Goal: Transaction & Acquisition: Purchase product/service

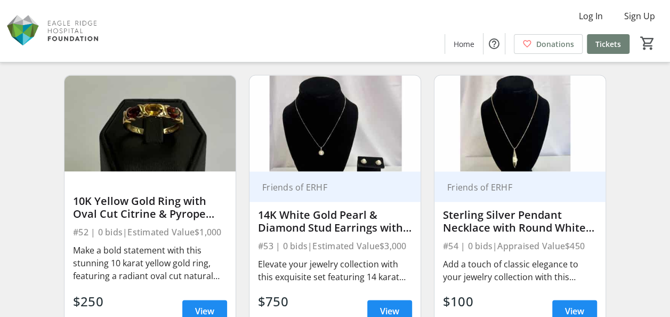
scroll to position [4854, 0]
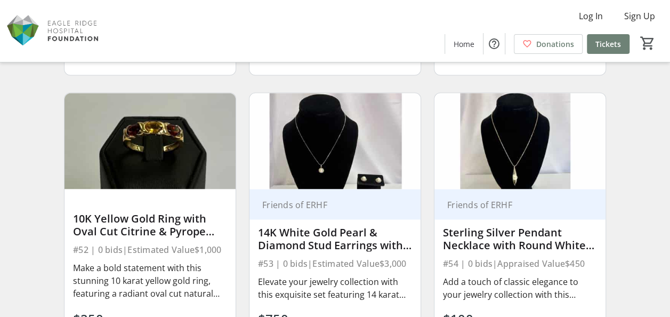
click at [169, 156] on img at bounding box center [150, 141] width 171 height 97
click at [140, 277] on div "Make a bold statement with this stunning 10 karat yellow gold ring, featuring a…" at bounding box center [150, 280] width 154 height 38
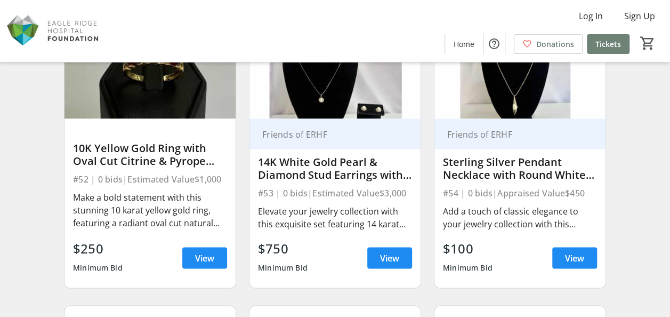
scroll to position [4960, 0]
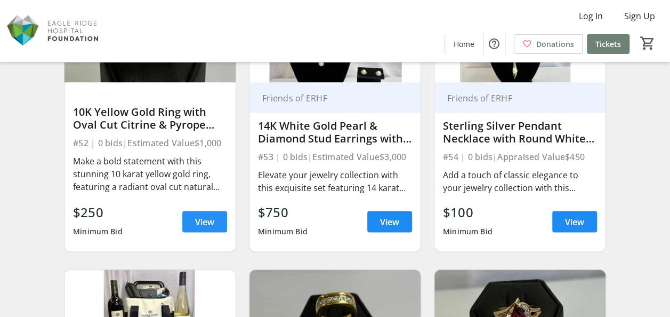
click at [207, 220] on span "View" at bounding box center [204, 221] width 19 height 13
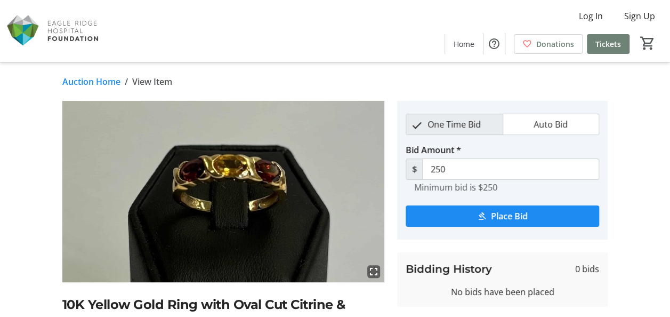
click at [374, 271] on mat-icon "fullscreen" at bounding box center [373, 271] width 13 height 13
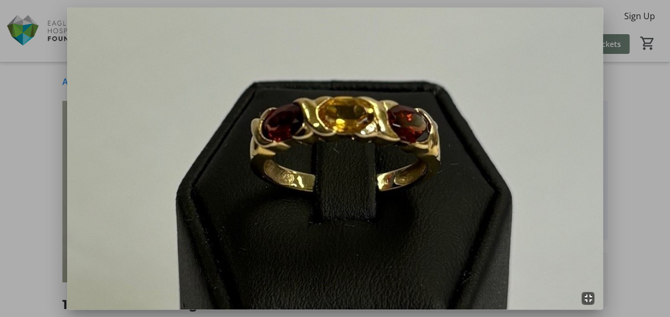
click at [44, 155] on div at bounding box center [335, 158] width 670 height 317
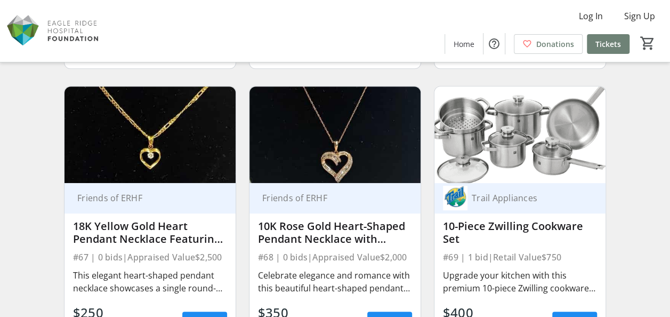
scroll to position [6294, 0]
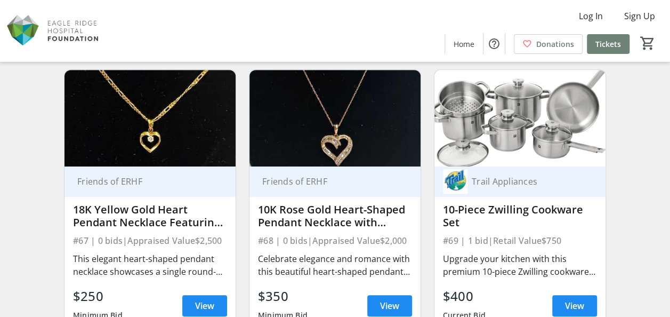
click at [146, 101] on img at bounding box center [150, 118] width 171 height 97
click at [199, 300] on span "View" at bounding box center [204, 305] width 19 height 13
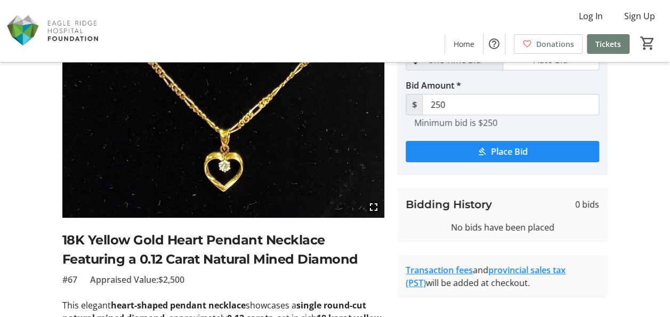
scroll to position [14, 0]
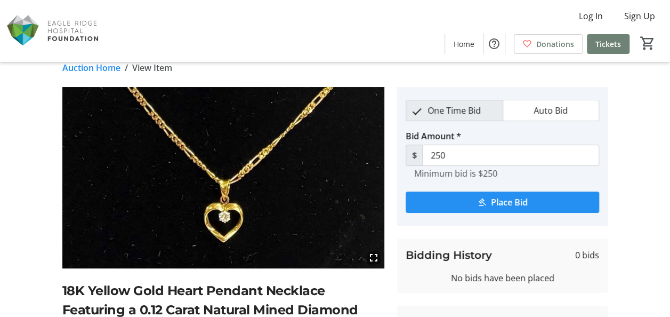
click at [512, 202] on span "Place Bid" at bounding box center [509, 202] width 37 height 13
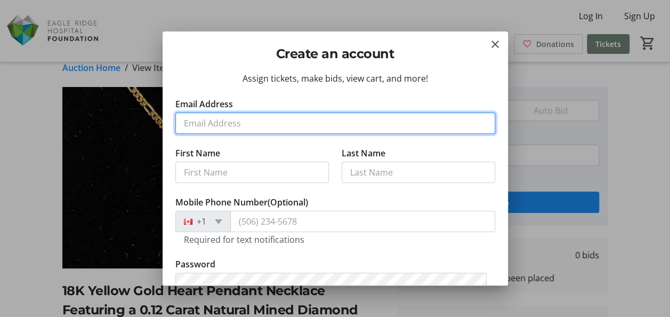
click at [274, 113] on input "Email Address" at bounding box center [335, 123] width 320 height 21
type input "[EMAIL_ADDRESS][DOMAIN_NAME]"
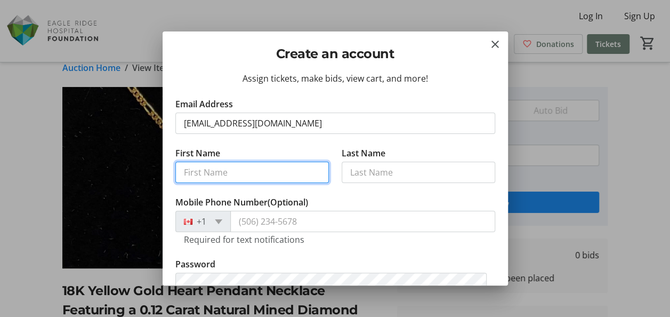
type input "[PERSON_NAME]"
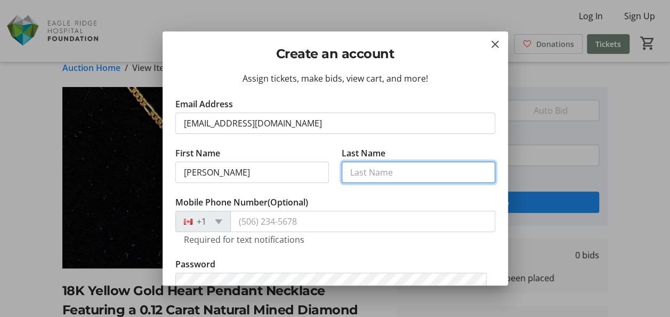
type input "[PERSON_NAME]"
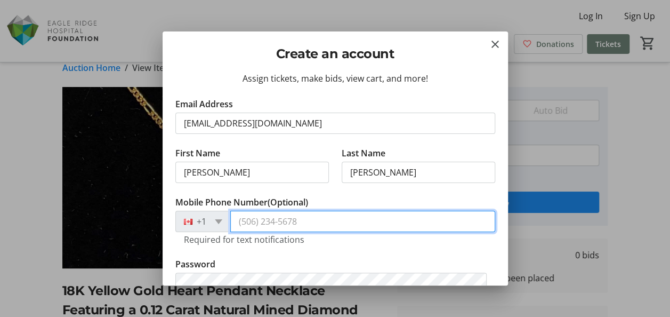
type input "[PHONE_NUMBER]"
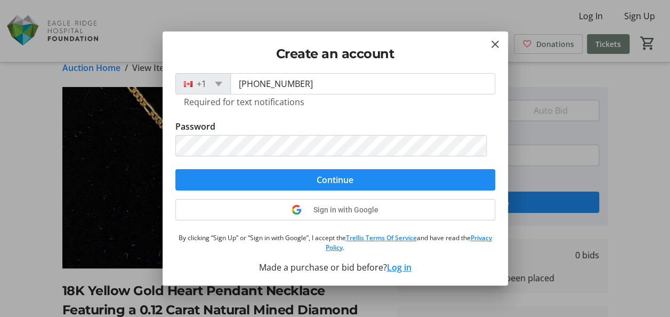
scroll to position [31, 0]
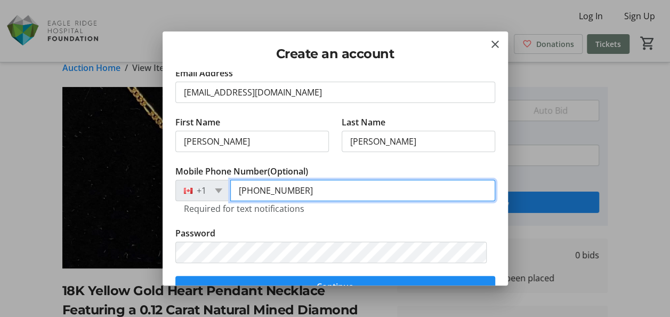
drag, startPoint x: 290, startPoint y: 184, endPoint x: 225, endPoint y: 184, distance: 65.1
click at [225, 184] on div "[PHONE_NUMBER]" at bounding box center [335, 190] width 320 height 21
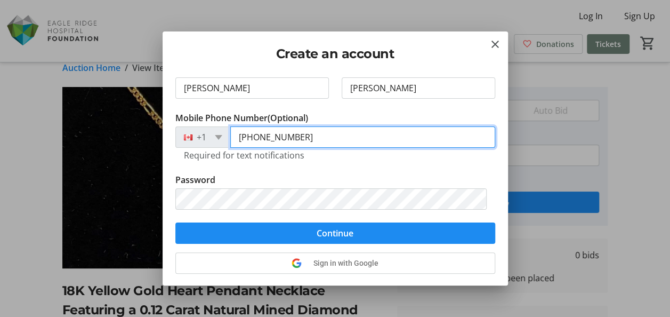
type input "[PHONE_NUMBER]"
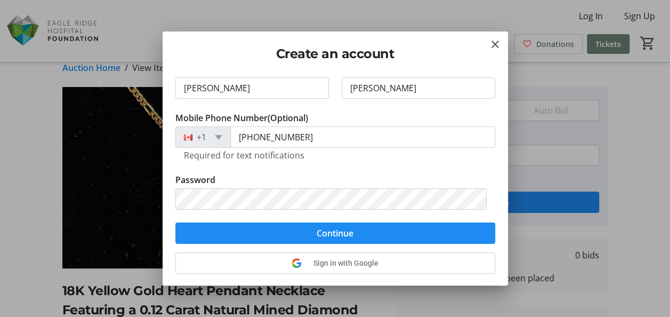
click at [354, 162] on tr-form-field "Mobile Phone Number (Optional) [PHONE_NUMBER] Required for text notifications" at bounding box center [335, 142] width 320 height 62
click at [356, 229] on span "submit" at bounding box center [335, 233] width 320 height 26
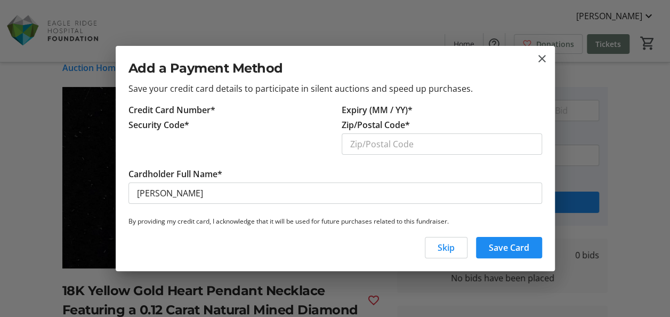
scroll to position [0, 0]
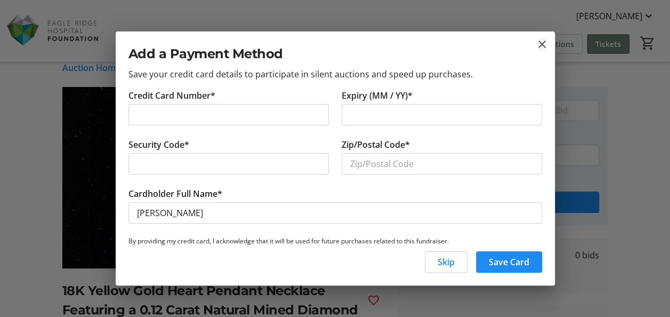
drag, startPoint x: 547, startPoint y: 48, endPoint x: 539, endPoint y: 45, distance: 9.1
click at [547, 47] on mat-icon "close" at bounding box center [542, 44] width 13 height 13
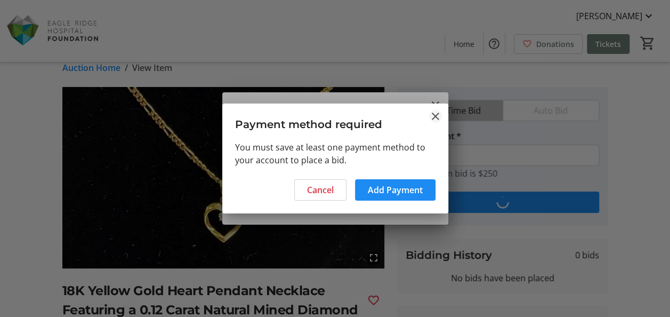
click at [431, 112] on mat-icon "Close" at bounding box center [435, 116] width 13 height 13
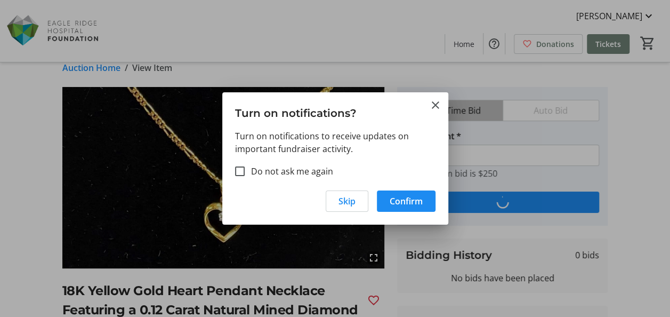
scroll to position [14, 0]
click at [431, 112] on h3 "Turn on notifications?" at bounding box center [335, 110] width 226 height 37
click at [432, 105] on mat-icon "Close" at bounding box center [435, 105] width 13 height 13
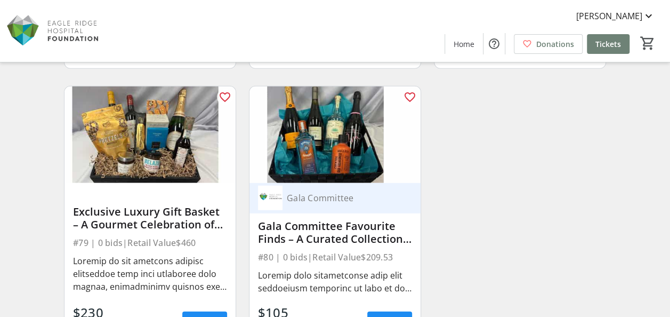
scroll to position [7465, 0]
